Goal: Task Accomplishment & Management: Manage account settings

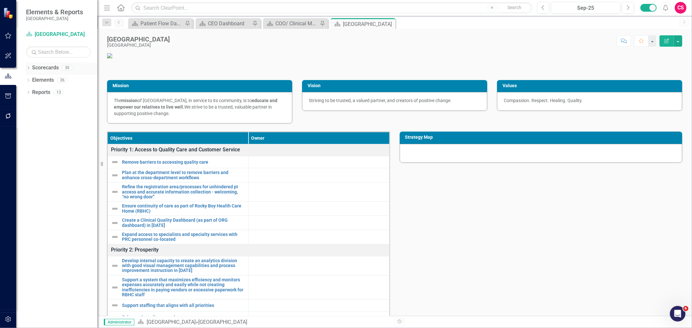
click at [28, 67] on icon "Dropdown" at bounding box center [28, 69] width 5 height 4
click at [36, 93] on link "Executive Dashboard" at bounding box center [67, 92] width 62 height 7
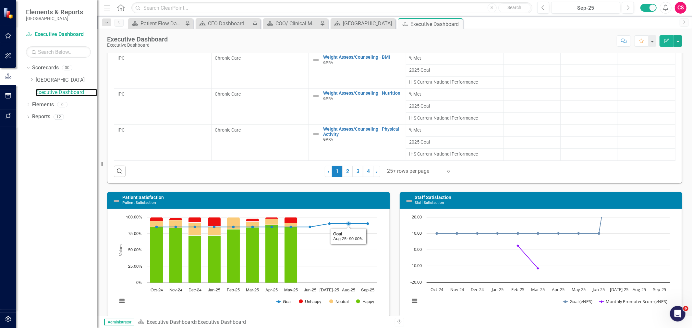
scroll to position [254, 0]
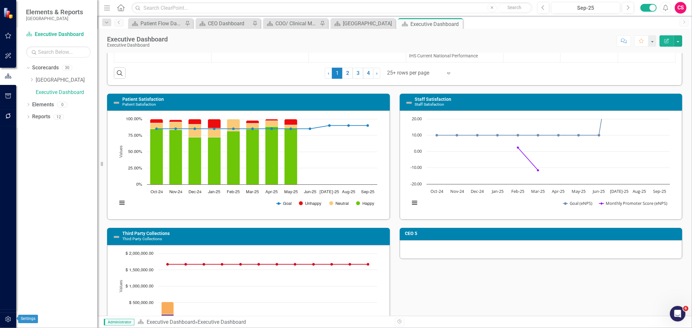
click at [8, 315] on button "button" at bounding box center [8, 320] width 15 height 14
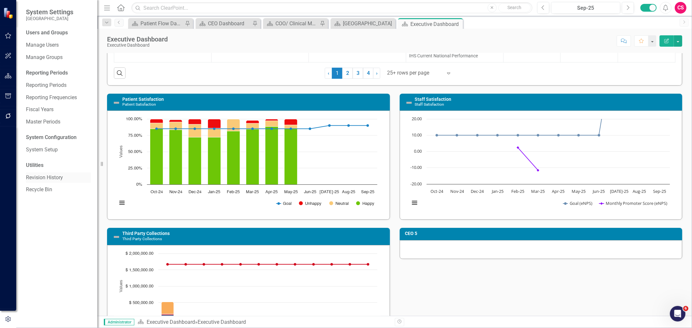
click at [54, 175] on link "Revision History" at bounding box center [58, 177] width 65 height 7
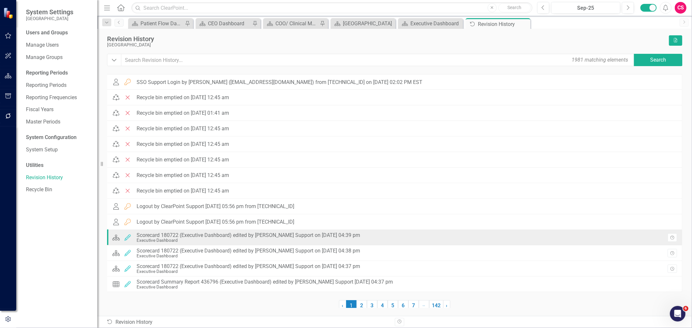
click at [173, 235] on div "Scorecard 180722 (Executive Dashboard) edited by [PERSON_NAME] Support on [DATE…" at bounding box center [248, 236] width 223 height 6
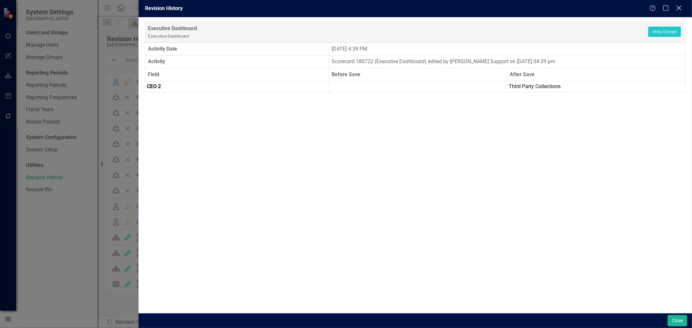
click at [682, 7] on icon "Close" at bounding box center [679, 8] width 8 height 6
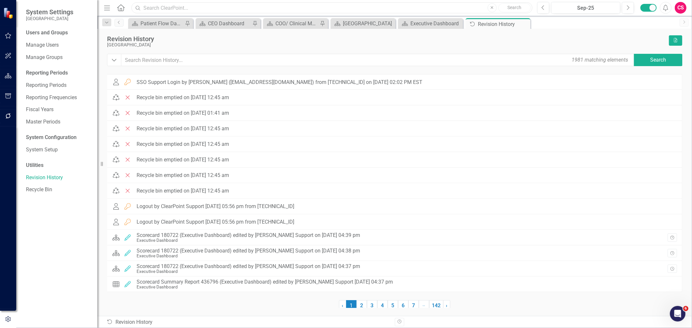
click at [328, 8] on input "text" at bounding box center [331, 7] width 401 height 11
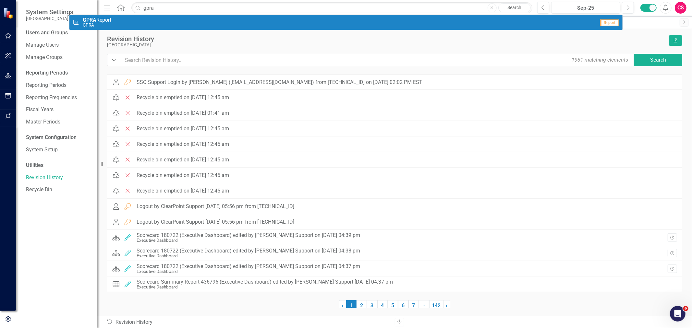
click at [536, 44] on div "[GEOGRAPHIC_DATA]" at bounding box center [386, 44] width 558 height 5
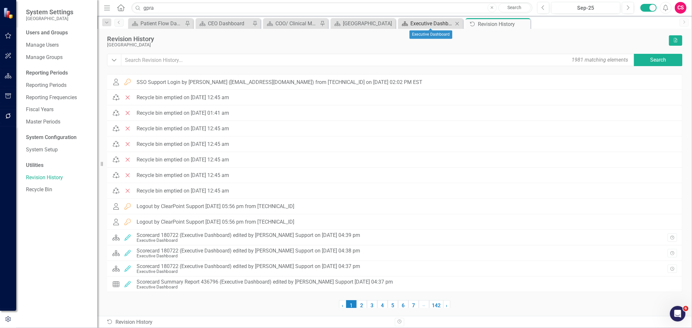
click at [411, 21] on div "Executive Dashboard" at bounding box center [431, 23] width 43 height 8
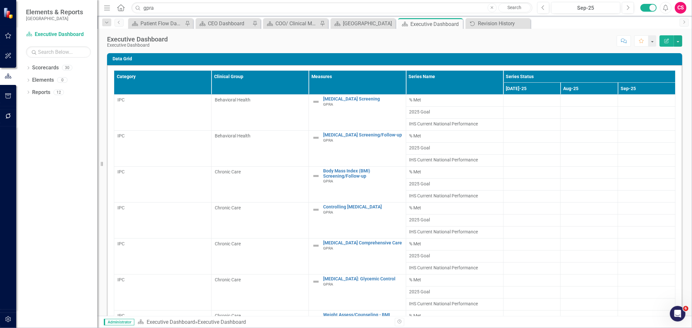
click at [286, 67] on div "Category Clinical Group Measures Series Name Series Status [DATE]-25 Aug-25 Sep…" at bounding box center [394, 202] width 575 height 274
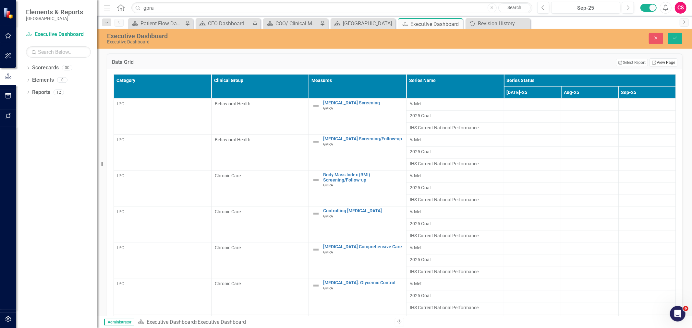
click at [652, 61] on link "Link View Page" at bounding box center [663, 62] width 28 height 8
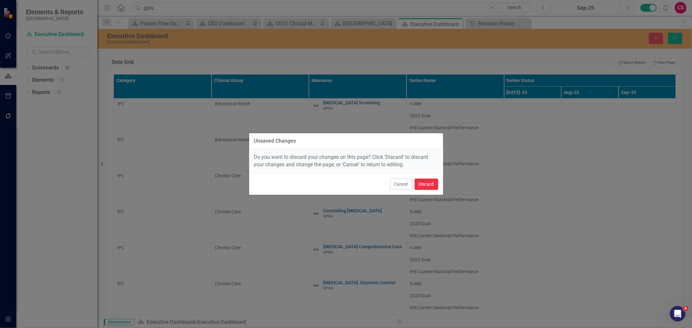
click at [432, 185] on button "Discard" at bounding box center [426, 184] width 24 height 11
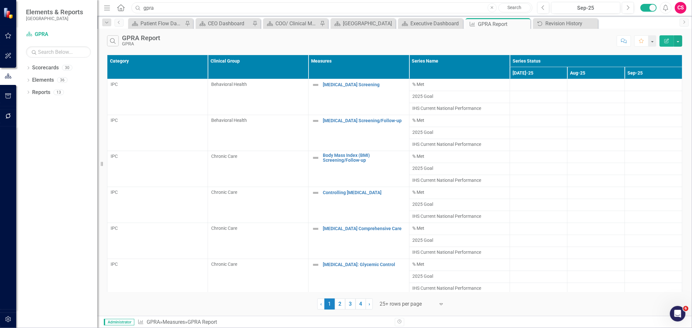
click at [318, 8] on input "gpra" at bounding box center [331, 7] width 401 height 11
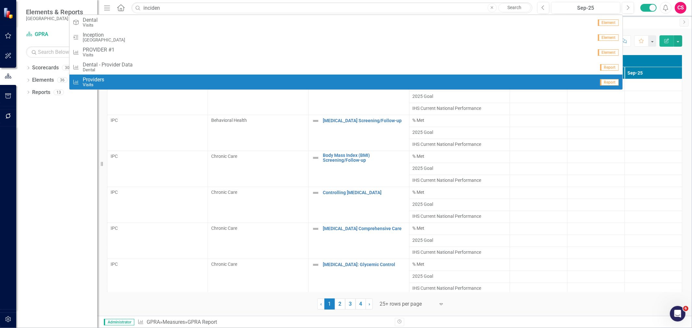
click at [643, 20] on div "Scorecard Patient Flow Dashboard Pin Scorecard CEO Dashboard Pin Scorecard COO/…" at bounding box center [401, 23] width 549 height 10
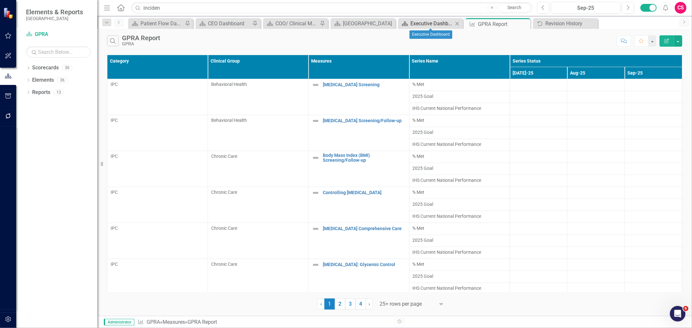
click at [431, 24] on div "Executive Dashboard" at bounding box center [431, 23] width 43 height 8
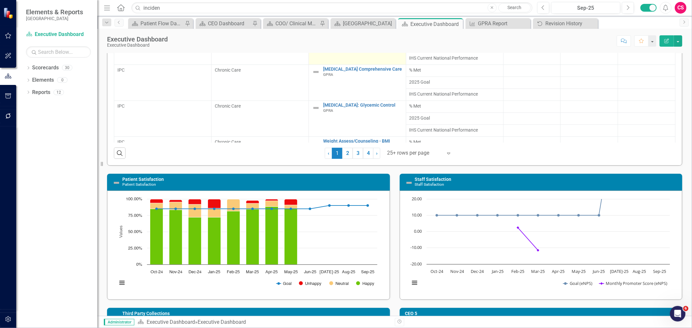
scroll to position [338, 0]
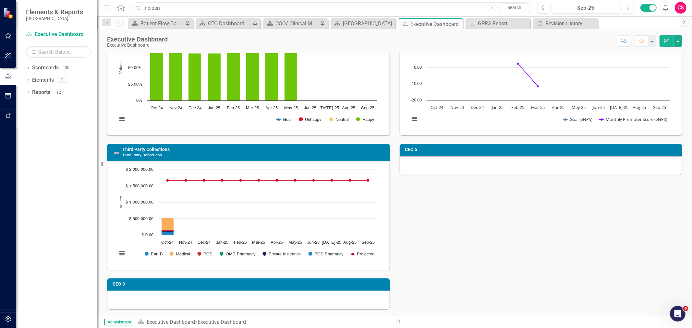
click at [413, 4] on input "inciden" at bounding box center [331, 7] width 401 height 11
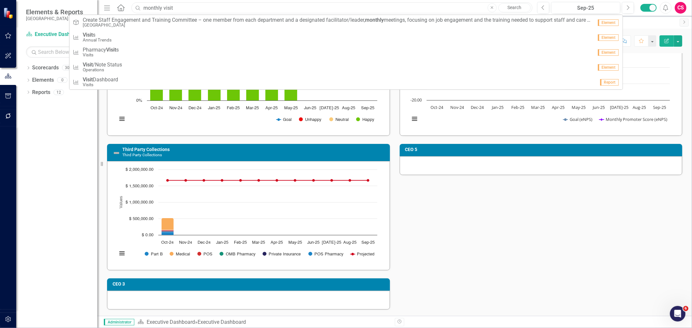
type input "monthly visit"
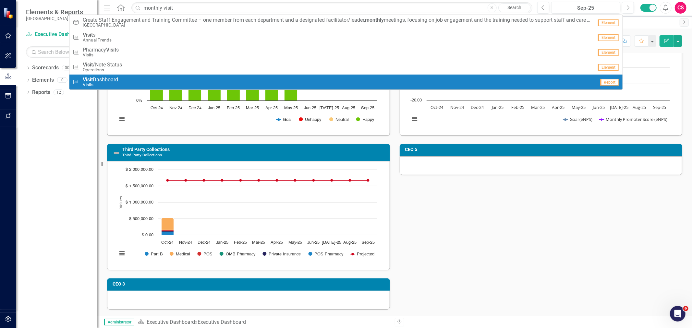
click at [117, 79] on span "Visit Dashboard" at bounding box center [100, 80] width 35 height 6
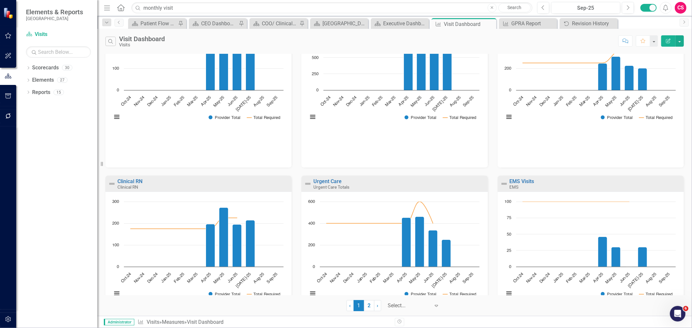
scroll to position [465, 0]
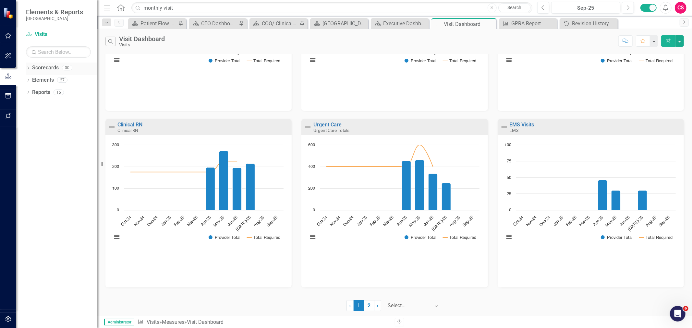
click at [26, 66] on div "Dropdown" at bounding box center [28, 69] width 5 height 6
click at [30, 82] on div "Dropdown" at bounding box center [31, 81] width 5 height 6
click at [47, 159] on link "Executive Dashboard" at bounding box center [67, 155] width 62 height 7
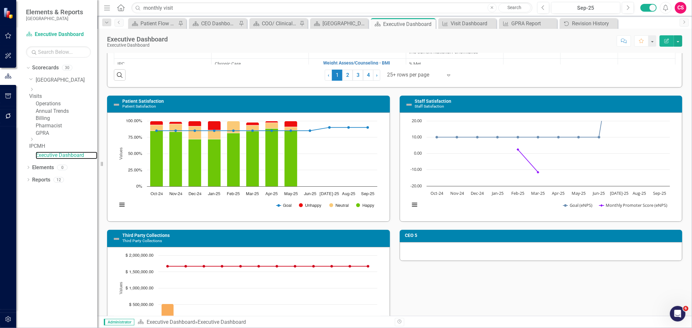
scroll to position [338, 0]
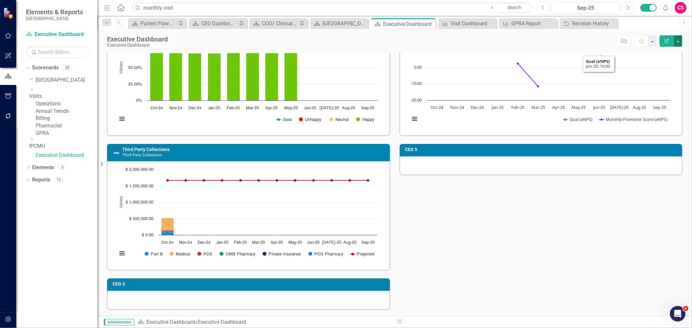
click at [679, 42] on button "button" at bounding box center [678, 40] width 8 height 11
click at [656, 62] on link "Edit Report Edit Layout" at bounding box center [655, 65] width 53 height 12
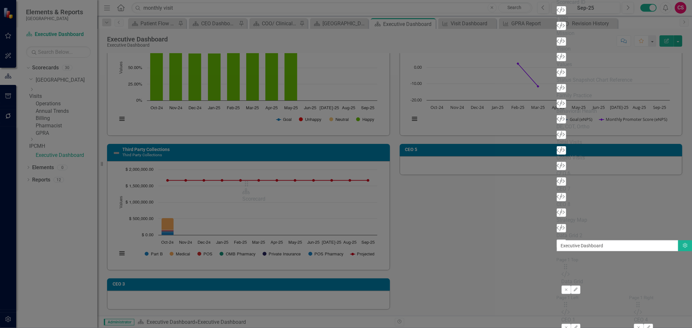
drag, startPoint x: 244, startPoint y: 61, endPoint x: 253, endPoint y: 186, distance: 125.9
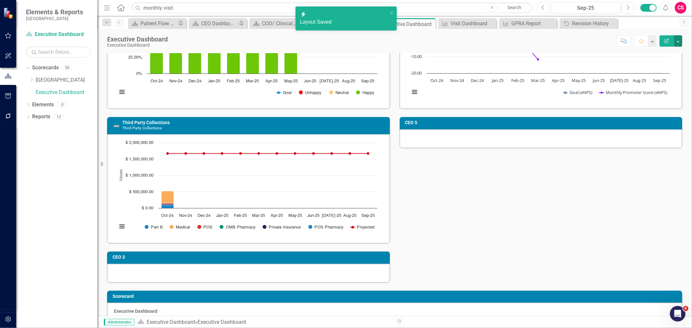
scroll to position [377, 0]
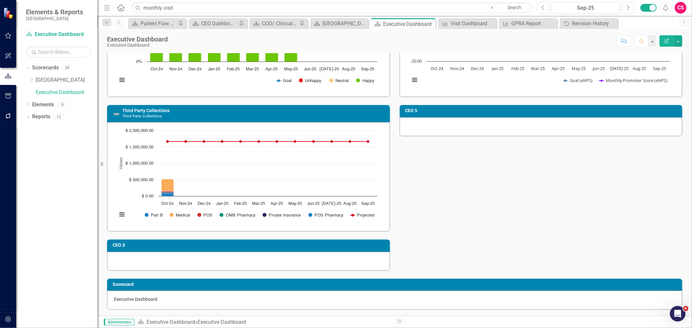
click at [577, 296] on div "Executive Dashboard" at bounding box center [394, 300] width 575 height 19
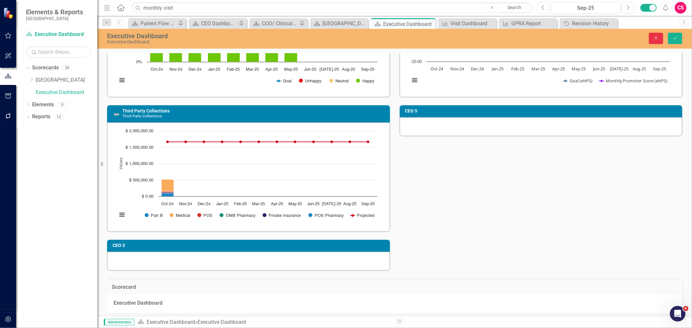
click at [655, 38] on icon "button" at bounding box center [655, 38] width 3 height 3
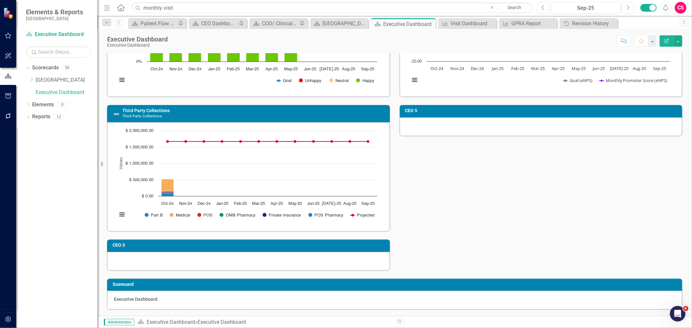
click at [665, 39] on icon "Edit Report" at bounding box center [666, 41] width 6 height 5
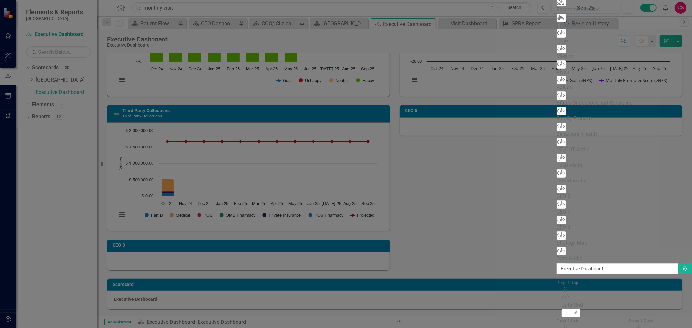
scroll to position [0, 0]
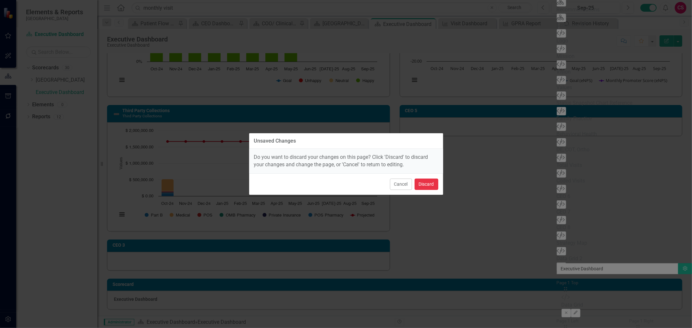
click at [424, 180] on button "Discard" at bounding box center [426, 184] width 24 height 11
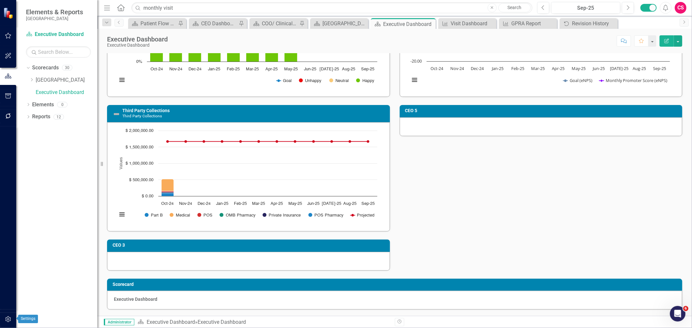
click at [9, 320] on icon "button" at bounding box center [8, 319] width 7 height 5
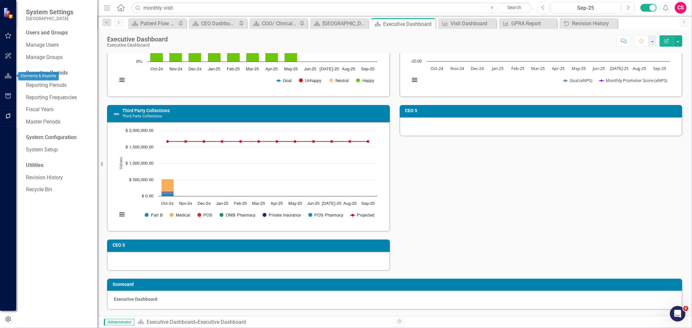
click at [8, 76] on icon "button" at bounding box center [8, 75] width 7 height 5
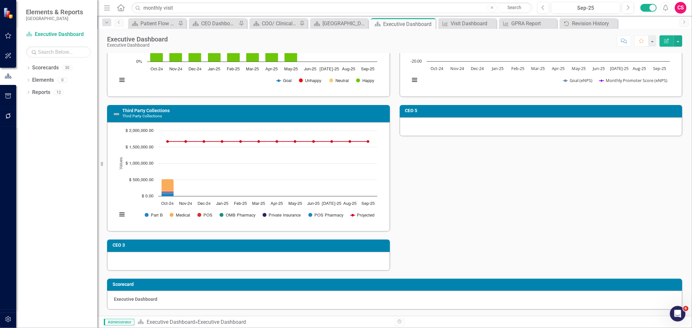
click at [12, 317] on button "button" at bounding box center [8, 320] width 15 height 14
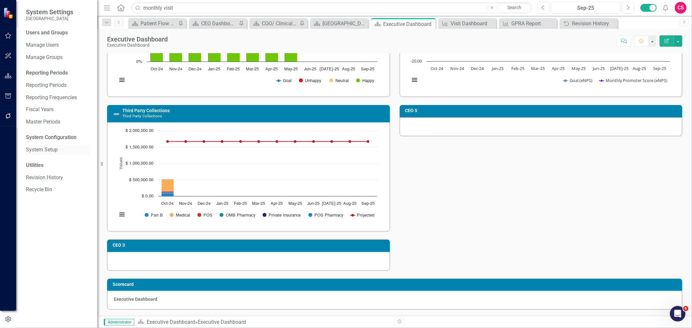
click at [50, 151] on link "System Setup" at bounding box center [58, 149] width 65 height 7
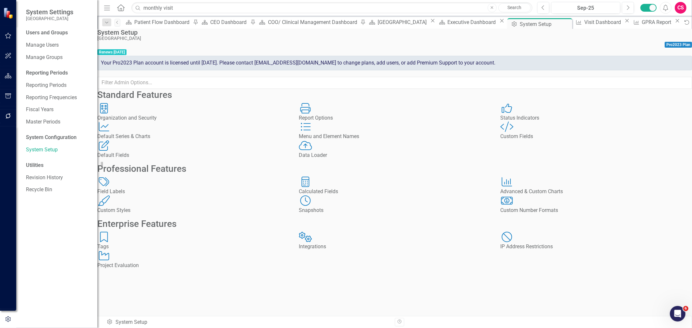
click at [530, 140] on div "Custom Fields" at bounding box center [596, 136] width 192 height 7
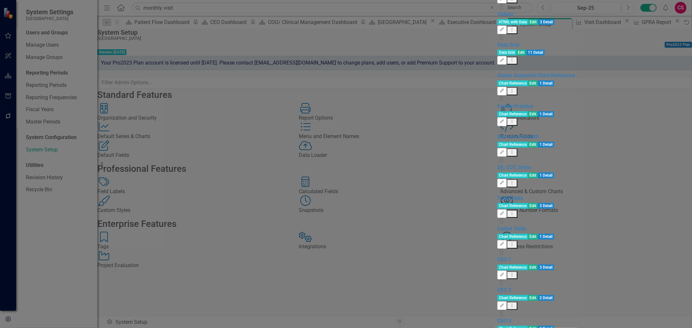
click at [668, 37] on link "Add Add Custom Field" at bounding box center [649, 40] width 62 height 12
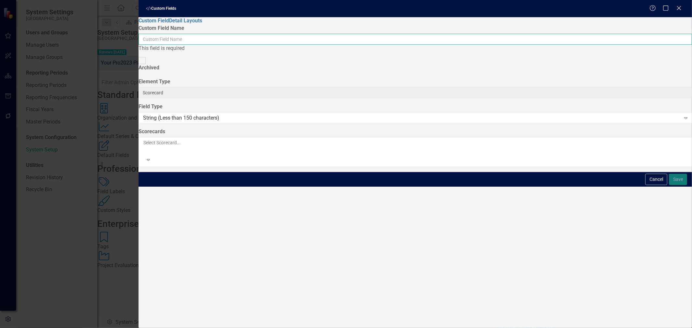
click at [374, 38] on input "Custom Field Name" at bounding box center [414, 39] width 553 height 11
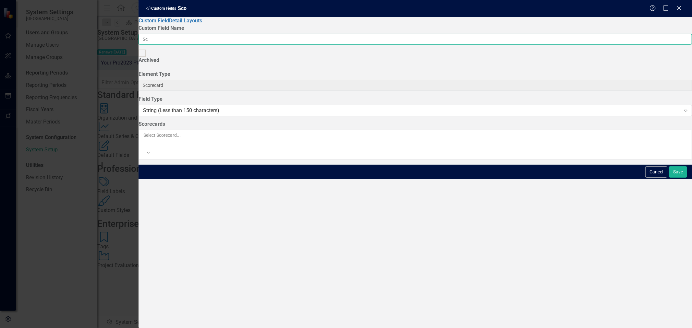
type input "S"
type input "Visit Scorecard Reference"
click at [315, 107] on div "String (Less than 150 characters)" at bounding box center [411, 110] width 537 height 7
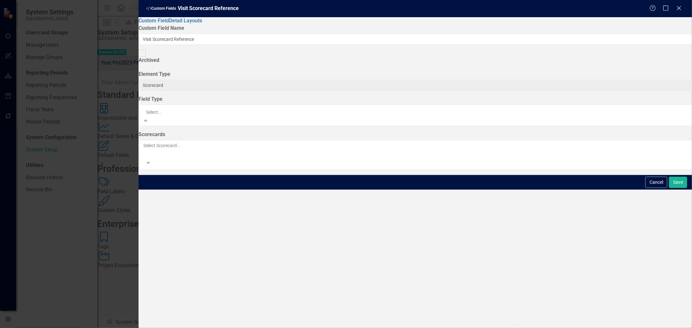
scroll to position [148, 0]
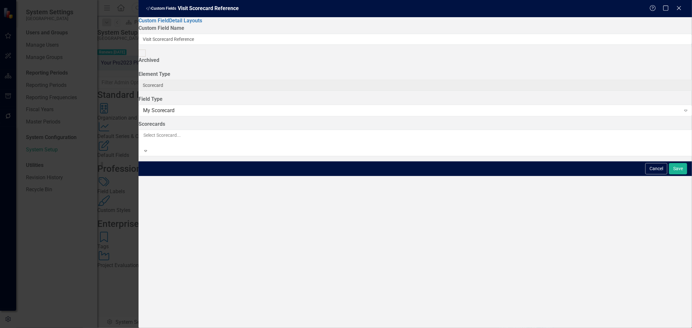
click at [144, 139] on div at bounding box center [143, 143] width 1 height 8
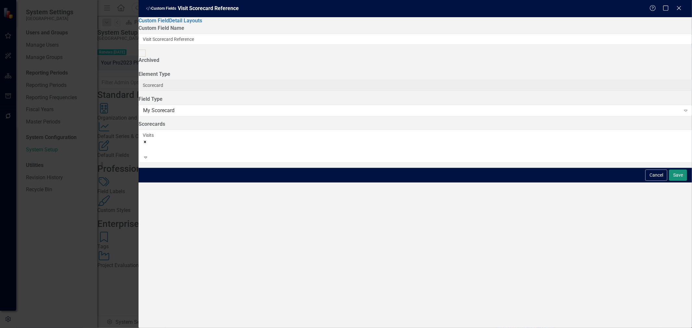
click at [673, 181] on button "Save" at bounding box center [678, 175] width 18 height 11
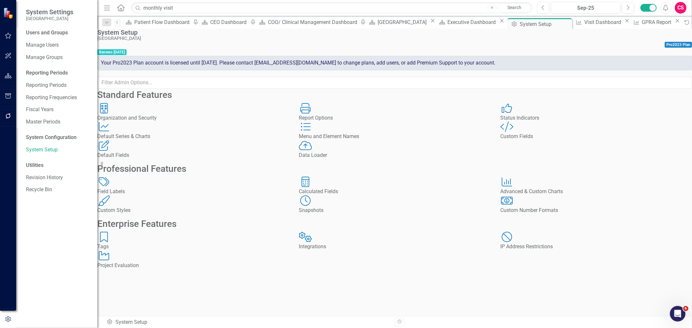
click at [436, 26] on div "Scorecard Executive Dashboard Close" at bounding box center [470, 22] width 69 height 8
click at [447, 26] on div "Executive Dashboard" at bounding box center [472, 22] width 50 height 8
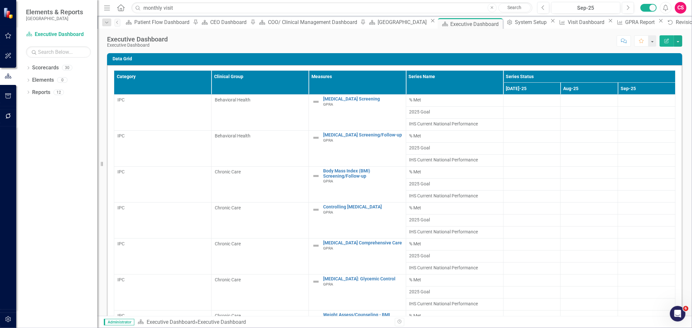
click at [667, 39] on icon "Edit Report" at bounding box center [666, 41] width 6 height 5
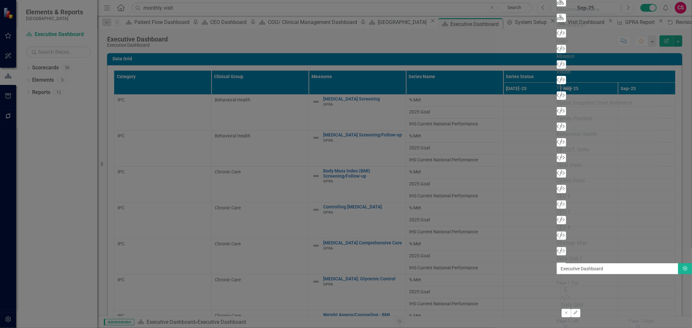
scroll to position [195, 0]
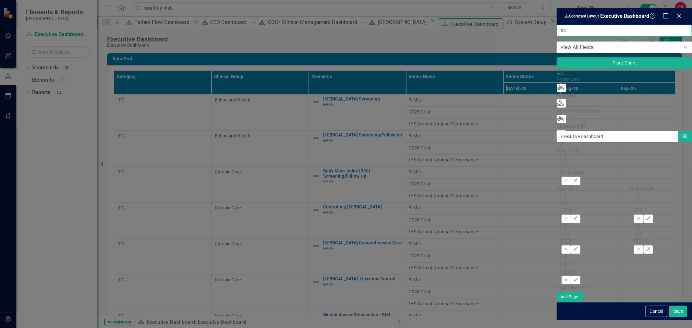
type input "s"
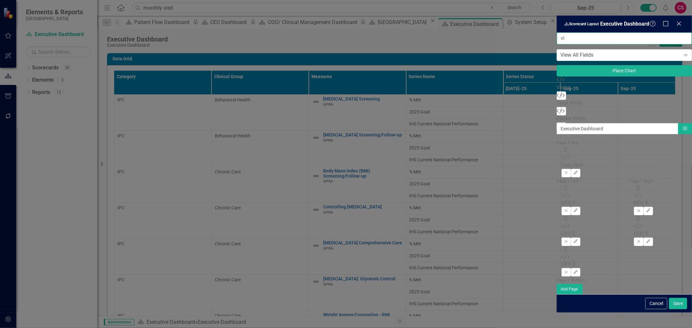
type input "v"
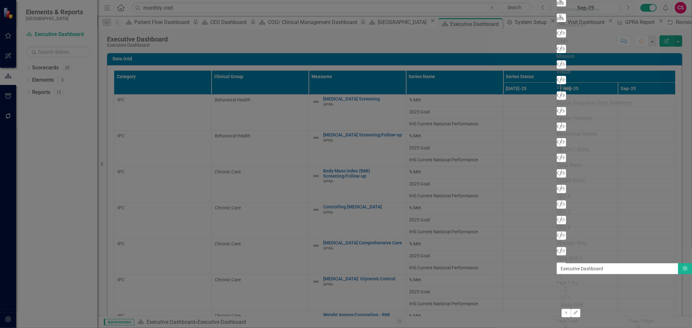
scroll to position [195, 0]
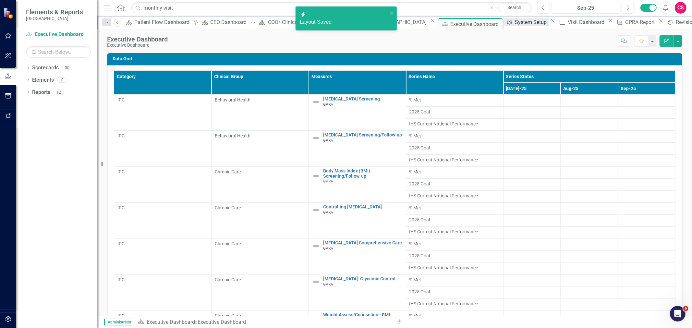
click at [515, 26] on div "System Setup" at bounding box center [532, 22] width 34 height 8
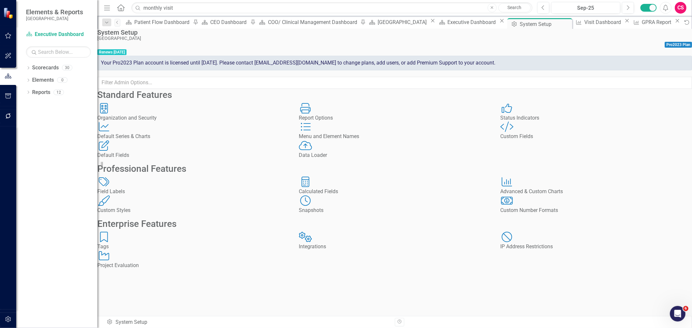
click at [528, 140] on div "Custom Fields" at bounding box center [596, 136] width 192 height 7
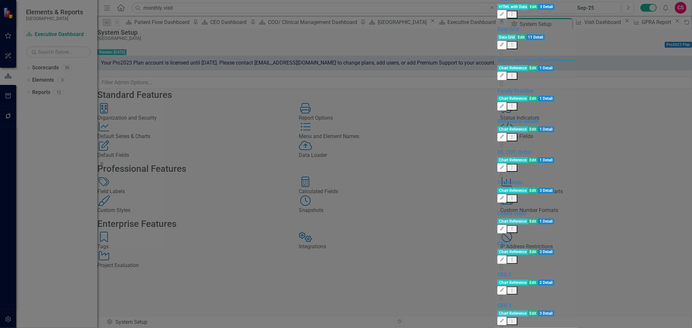
scroll to position [200, 0]
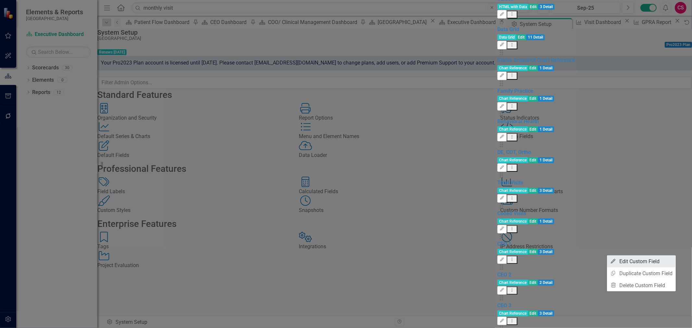
click at [644, 264] on link "Edit Edit Custom Field" at bounding box center [641, 262] width 69 height 12
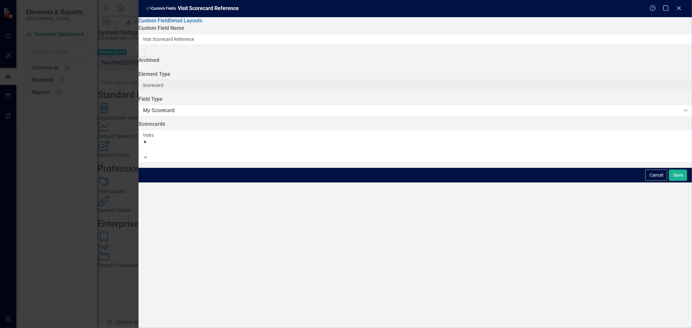
click at [146, 141] on icon "Remove Visits" at bounding box center [145, 142] width 2 height 2
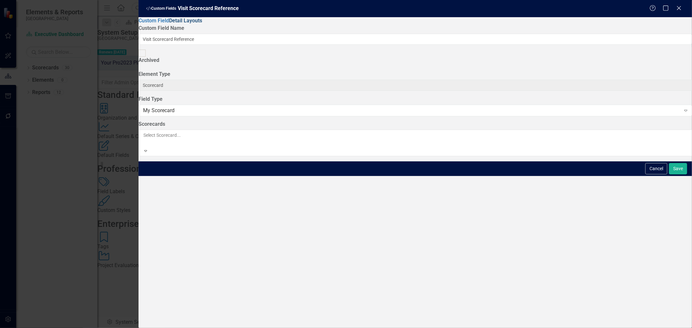
click at [169, 24] on link "Detail Layouts" at bounding box center [185, 21] width 33 height 6
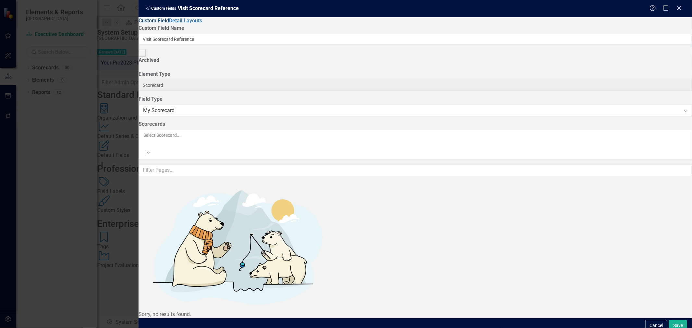
click at [164, 24] on link "Custom Field" at bounding box center [153, 21] width 30 height 6
click at [645, 320] on button "Cancel" at bounding box center [656, 325] width 22 height 11
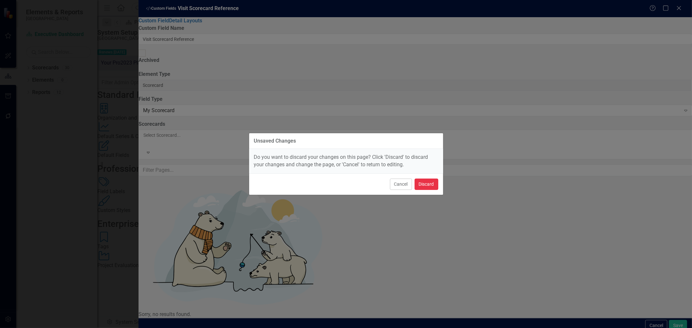
click at [416, 184] on button "Discard" at bounding box center [426, 184] width 24 height 11
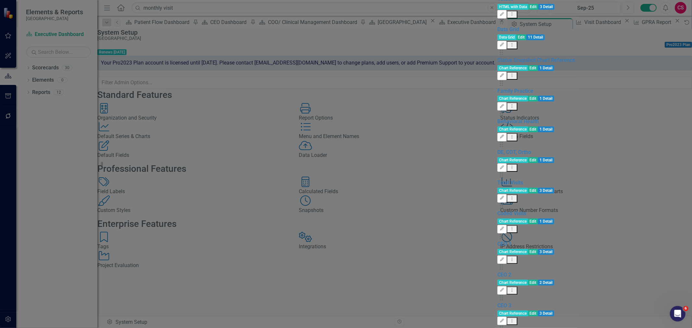
scroll to position [0, 0]
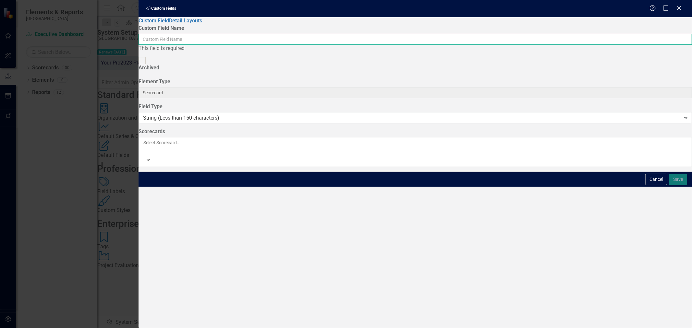
click at [324, 38] on input "Custom Field Name" at bounding box center [414, 39] width 553 height 11
click at [377, 114] on div "String (Less than 150 characters)" at bounding box center [411, 117] width 537 height 7
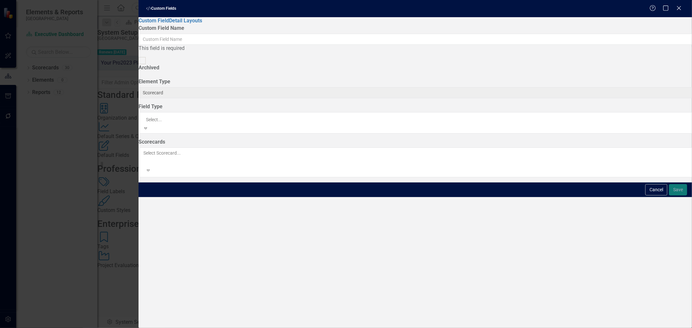
scroll to position [148, 0]
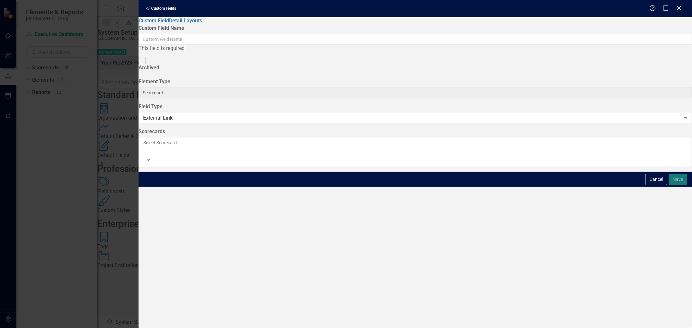
click at [144, 147] on div at bounding box center [143, 151] width 1 height 8
click at [300, 128] on label "Scorecards" at bounding box center [414, 131] width 553 height 7
click at [305, 114] on div "External Link" at bounding box center [411, 117] width 537 height 7
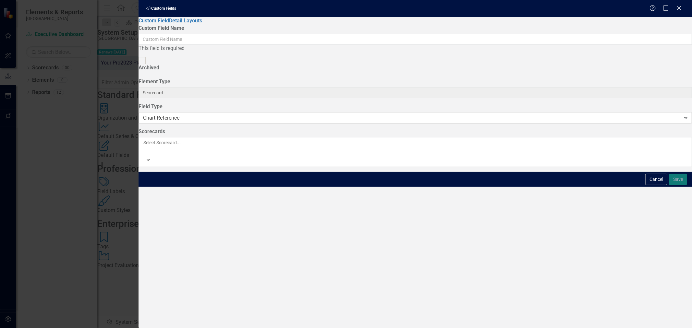
click at [303, 114] on div "Chart Reference" at bounding box center [411, 117] width 537 height 7
click at [303, 103] on label "Field Type" at bounding box center [414, 106] width 553 height 7
click at [653, 185] on button "Cancel" at bounding box center [656, 179] width 22 height 11
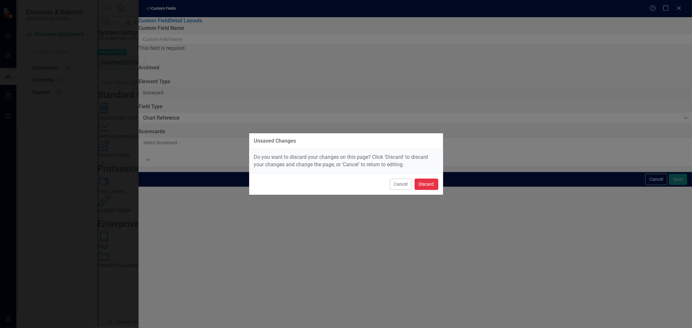
click at [426, 187] on button "Discard" at bounding box center [426, 184] width 24 height 11
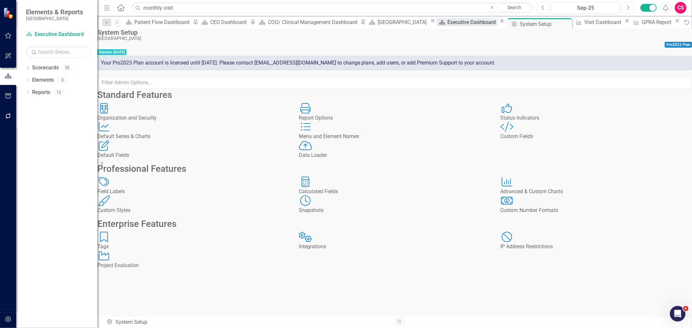
click at [447, 24] on div "Executive Dashboard" at bounding box center [472, 22] width 50 height 8
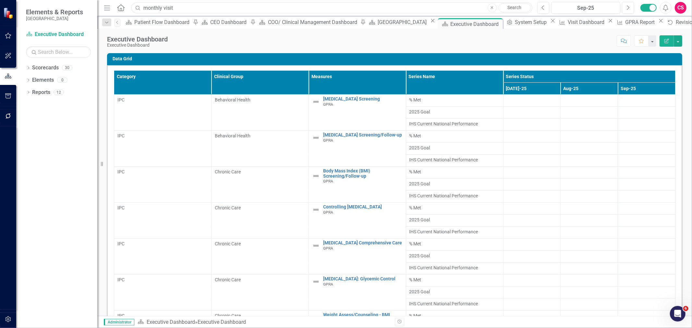
click at [164, 10] on input "monthly visit" at bounding box center [331, 7] width 401 height 11
click at [166, 9] on input "monthly visit" at bounding box center [331, 7] width 401 height 11
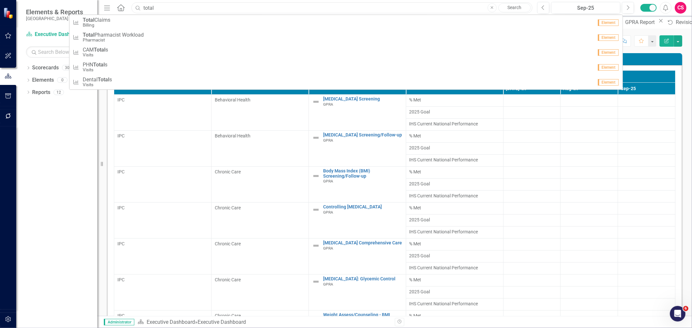
type input "total"
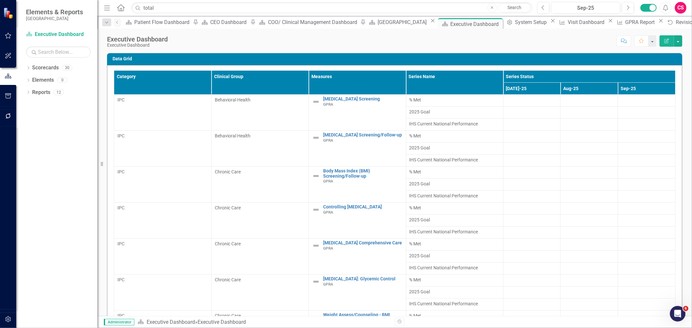
click at [521, 10] on link "Search" at bounding box center [514, 7] width 32 height 9
